Goal: Information Seeking & Learning: Learn about a topic

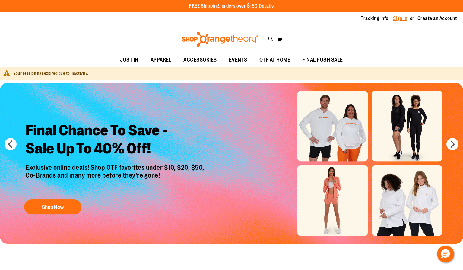
type input "**********"
click at [402, 18] on link "Sign In" at bounding box center [400, 18] width 14 height 7
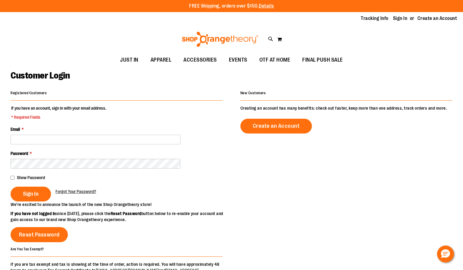
type input "**********"
click at [21, 190] on button "Sign In" at bounding box center [31, 193] width 40 height 15
click at [24, 192] on div "Sign In" at bounding box center [33, 193] width 45 height 15
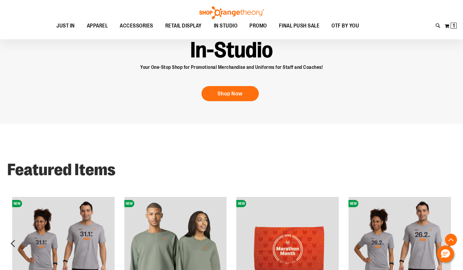
scroll to position [392, 0]
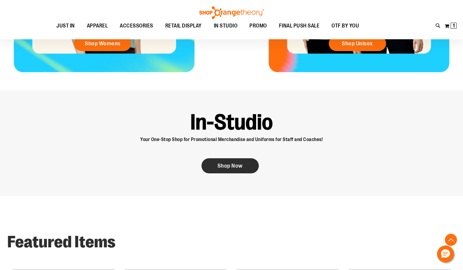
type input "**********"
click at [233, 163] on span "Shop Now" at bounding box center [229, 165] width 25 height 7
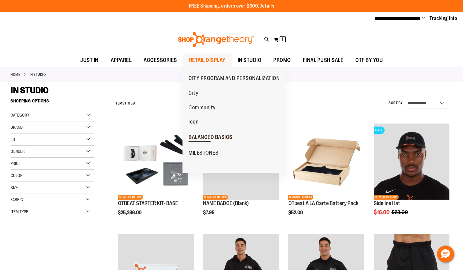
type input "**********"
click at [215, 135] on span "BALANCED BASICS" at bounding box center [211, 138] width 44 height 8
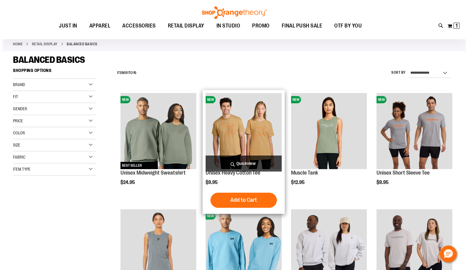
scroll to position [120, 0]
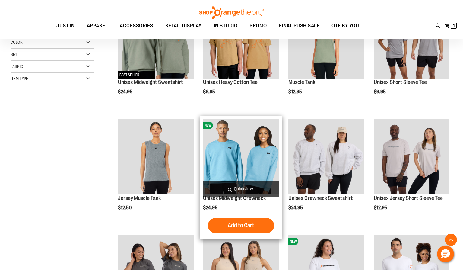
type input "**********"
click at [243, 186] on span "Quickview" at bounding box center [241, 189] width 76 height 16
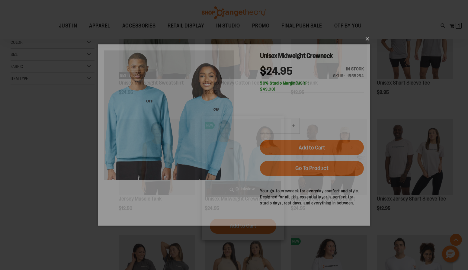
scroll to position [0, 0]
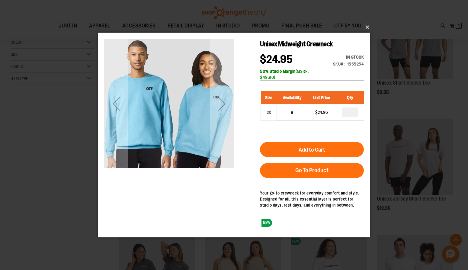
click at [368, 27] on button "×" at bounding box center [235, 27] width 271 height 13
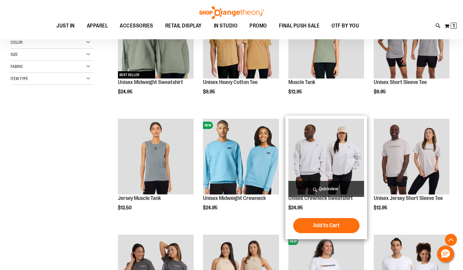
click at [313, 189] on span "Quickview" at bounding box center [326, 189] width 76 height 16
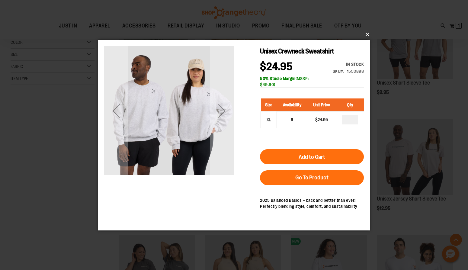
click at [365, 36] on button "×" at bounding box center [235, 34] width 271 height 13
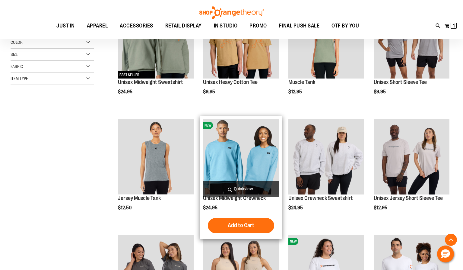
click at [251, 189] on span "Quickview" at bounding box center [241, 189] width 76 height 16
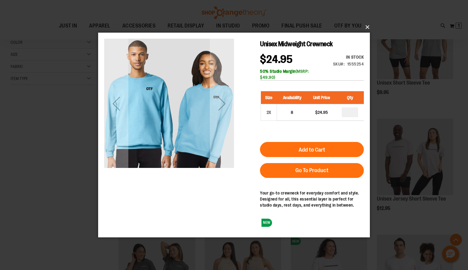
click at [368, 28] on button "×" at bounding box center [235, 27] width 271 height 13
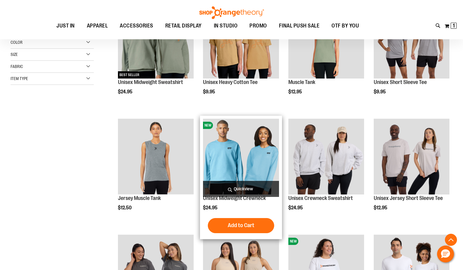
click at [244, 186] on span "Quickview" at bounding box center [241, 189] width 76 height 16
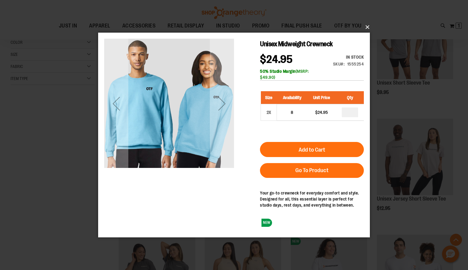
click at [367, 27] on button "×" at bounding box center [235, 27] width 271 height 13
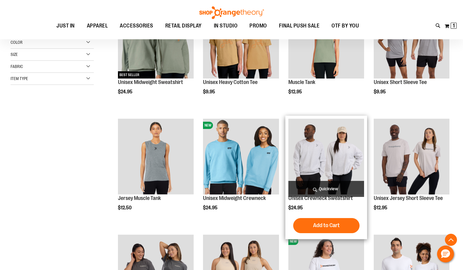
click at [317, 186] on span "Quickview" at bounding box center [326, 189] width 76 height 16
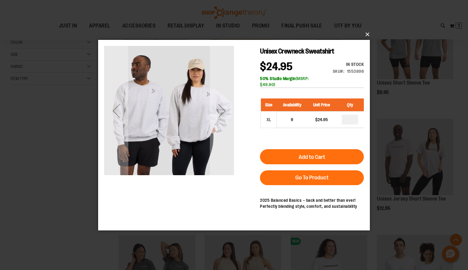
click at [366, 35] on button "×" at bounding box center [235, 34] width 271 height 13
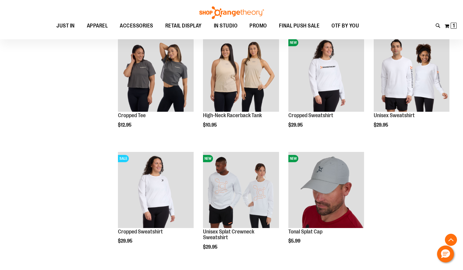
scroll to position [331, 0]
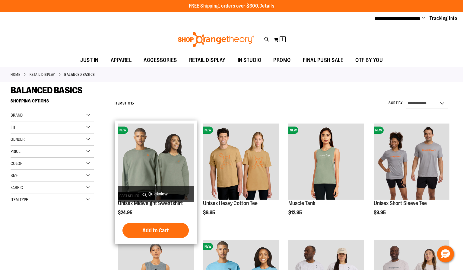
click at [175, 189] on span "Quickview" at bounding box center [156, 194] width 76 height 16
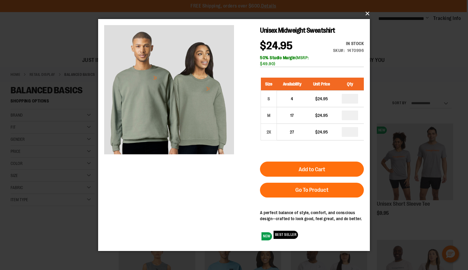
click at [365, 14] on button "×" at bounding box center [235, 13] width 271 height 13
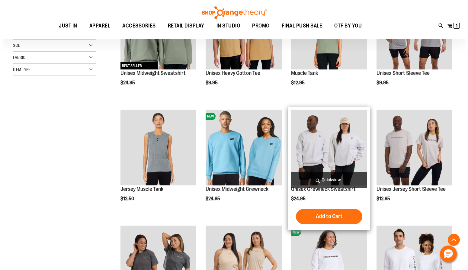
scroll to position [151, 0]
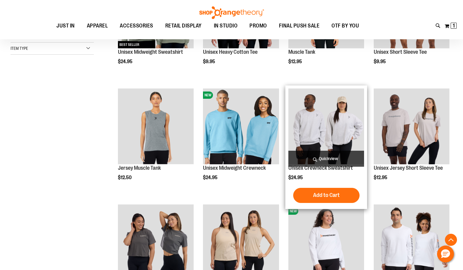
click at [328, 154] on span "Quickview" at bounding box center [326, 159] width 76 height 16
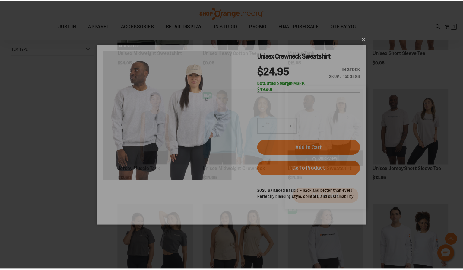
scroll to position [0, 0]
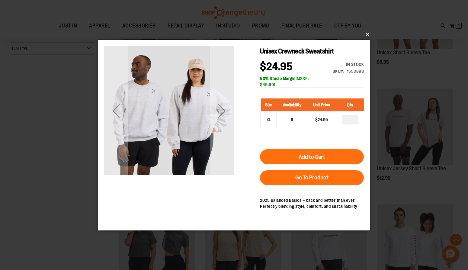
click at [368, 35] on button "×" at bounding box center [235, 34] width 271 height 13
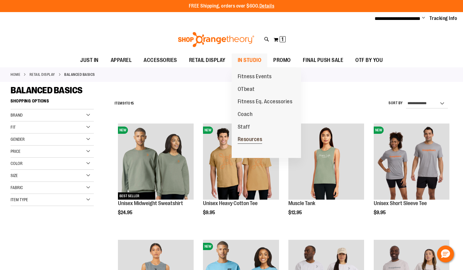
click at [250, 137] on span "Resources" at bounding box center [250, 140] width 25 height 8
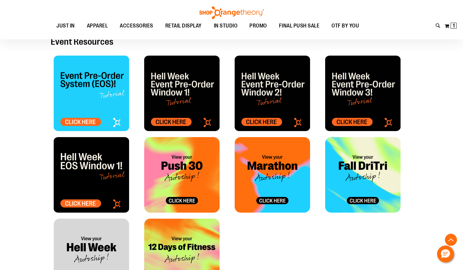
scroll to position [271, 0]
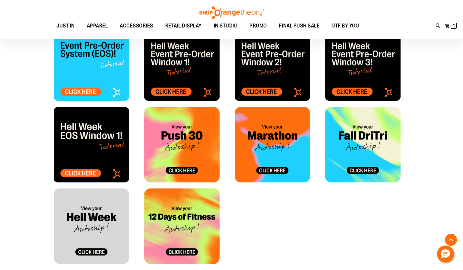
type input "**********"
click at [362, 170] on img at bounding box center [362, 144] width 75 height 75
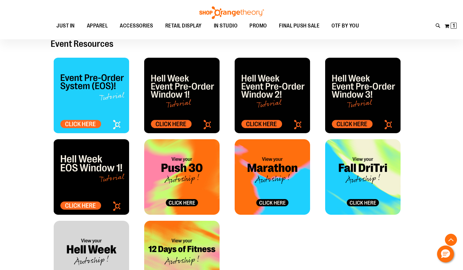
scroll to position [241, 0]
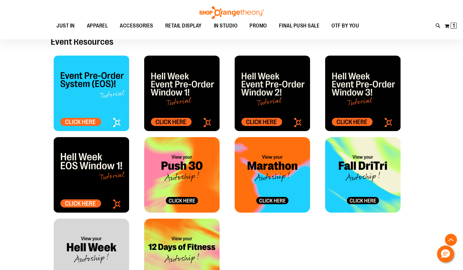
click at [172, 118] on img at bounding box center [181, 92] width 75 height 75
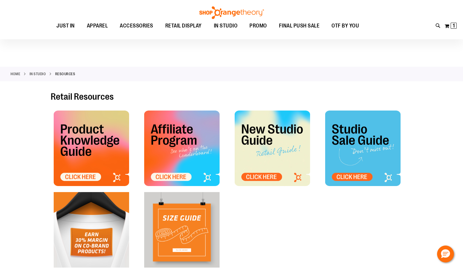
scroll to position [30, 0]
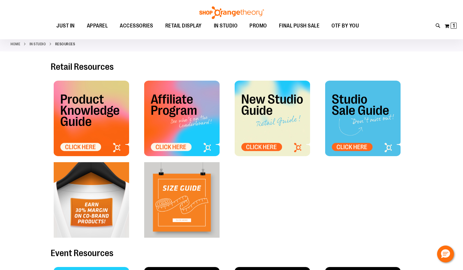
click at [360, 143] on img at bounding box center [362, 118] width 75 height 75
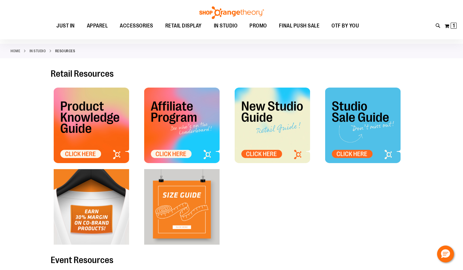
scroll to position [0, 0]
